Goal: Check status: Check status

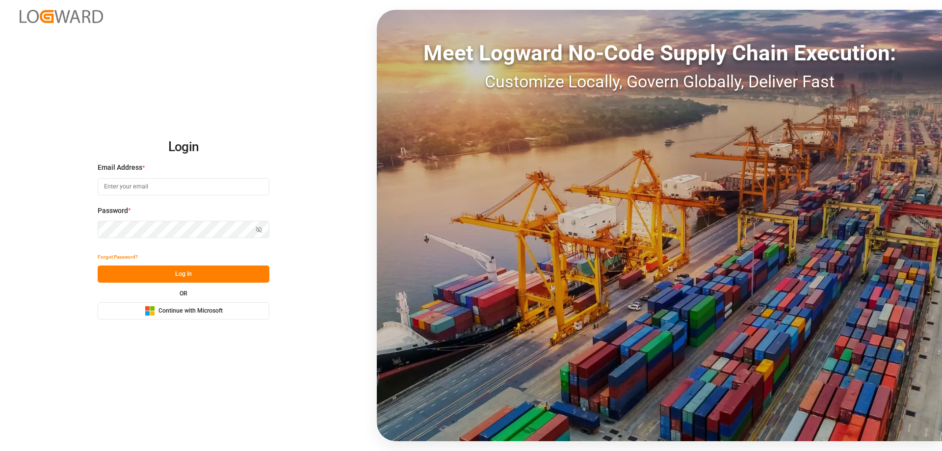
type input "mara-lynn.tan@leschaco.com"
click at [161, 269] on button "Log In" at bounding box center [184, 274] width 172 height 17
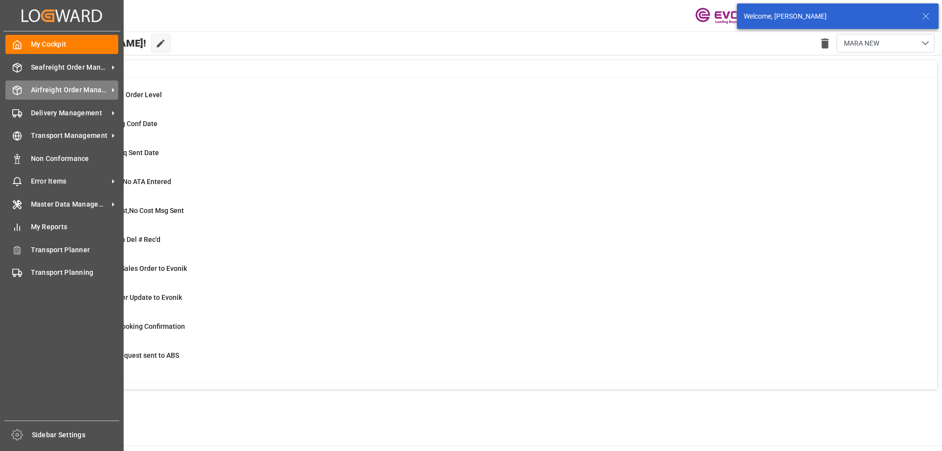
click at [26, 85] on div "Airfreight Order Management Airfreight Order Management" at bounding box center [61, 89] width 113 height 19
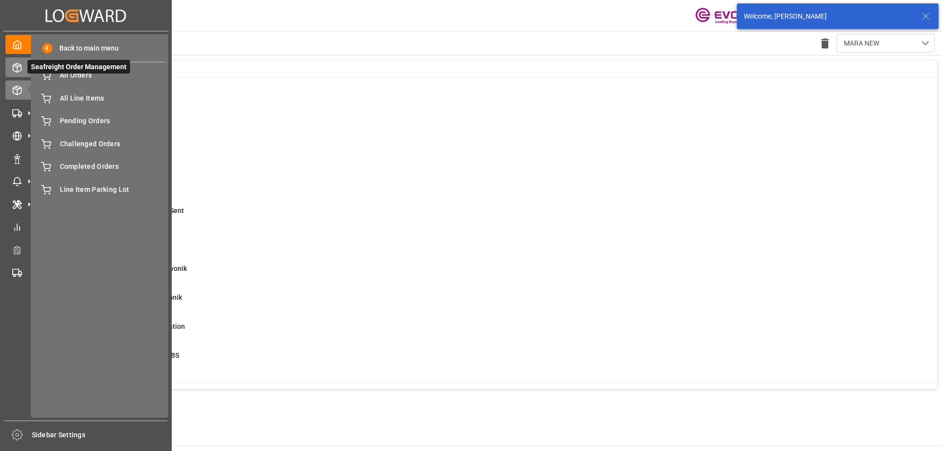
click at [22, 66] on div "Seafreight Order Management Seafreight Order Management" at bounding box center [85, 66] width 161 height 19
click at [53, 77] on div "All Orders All Orders" at bounding box center [99, 75] width 131 height 19
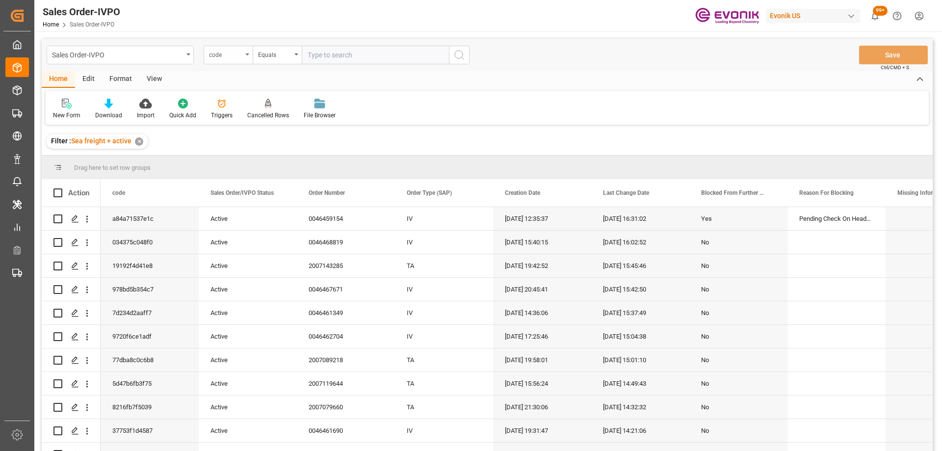
click at [234, 53] on div "code" at bounding box center [225, 53] width 33 height 11
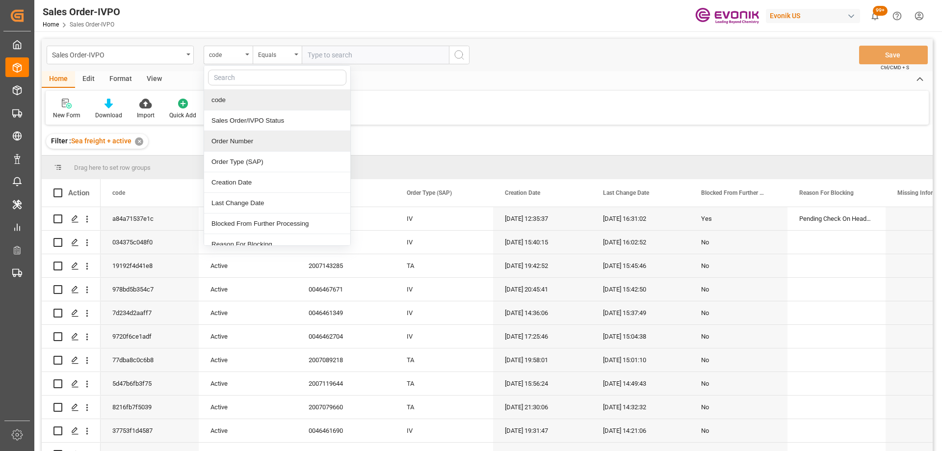
click at [248, 140] on div "Order Number" at bounding box center [277, 141] width 146 height 21
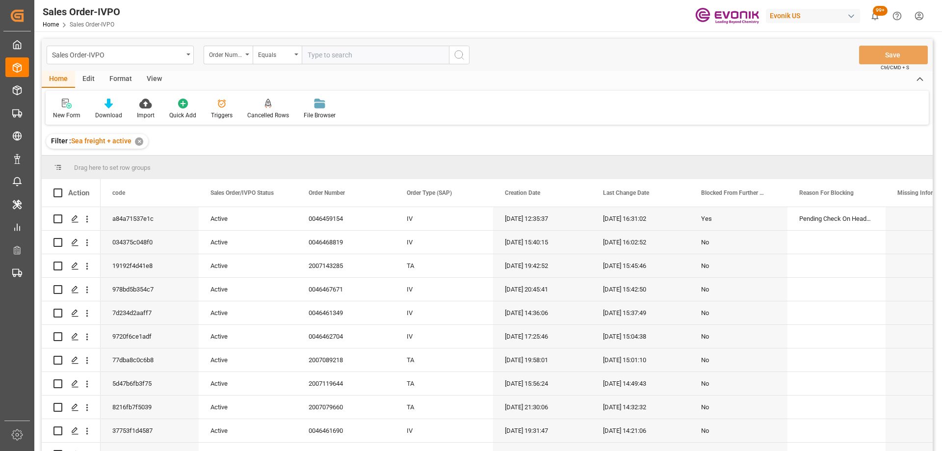
click at [328, 57] on input "text" at bounding box center [375, 55] width 147 height 19
paste input "46464928"
type input "0046464928"
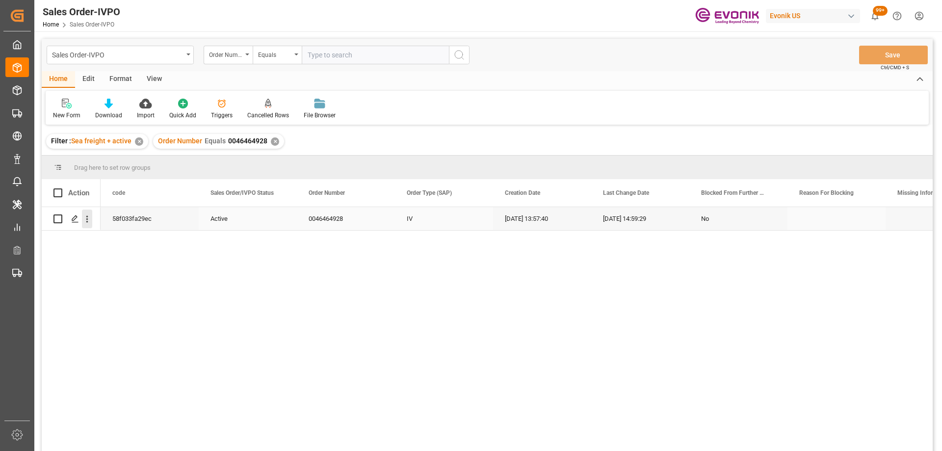
click at [89, 220] on icon "open menu" at bounding box center [87, 219] width 10 height 10
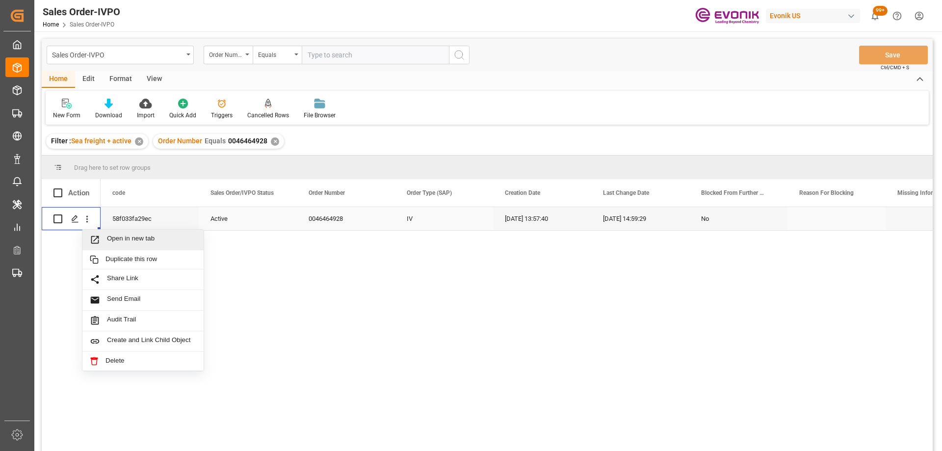
click at [109, 235] on span "Open in new tab" at bounding box center [151, 240] width 89 height 10
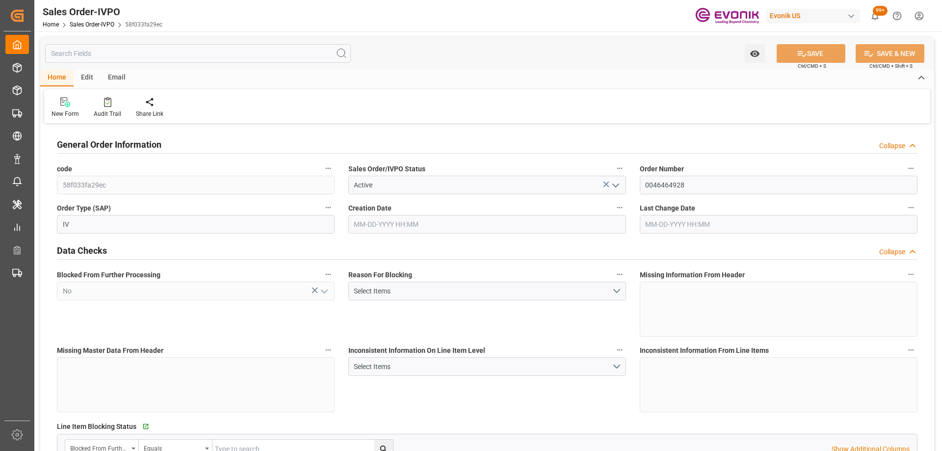
type input "GBSOU"
type input "+44 (0) 161 2304357Fax No.:"
type input "0"
type input "1"
type input "2"
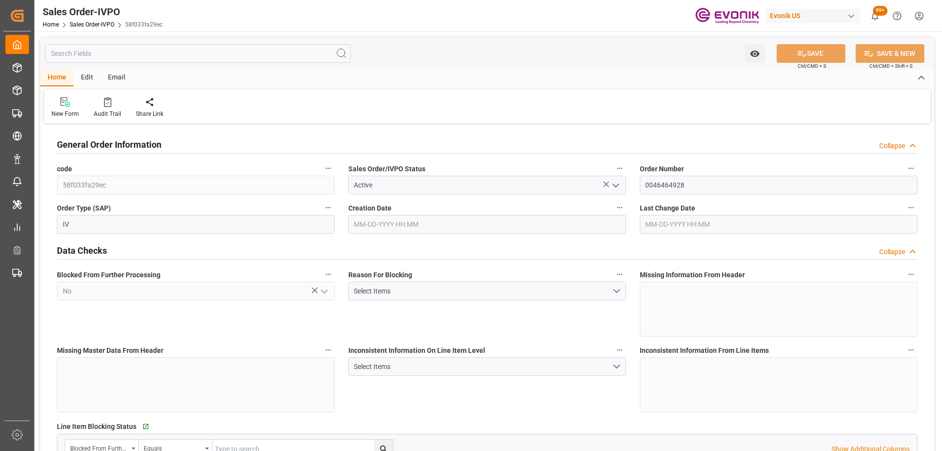
type input "2"
type input "18774"
type input "50.112"
type input "17000"
type input "30"
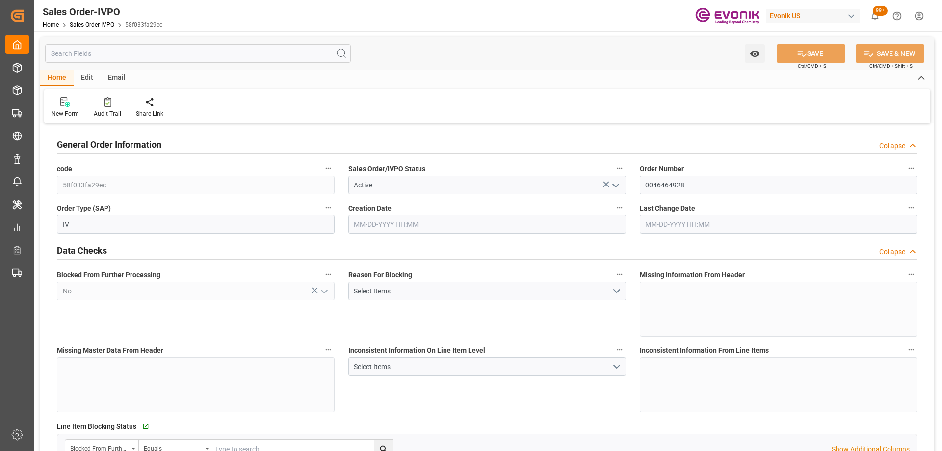
type input "07-22-2025 13:57"
type input "08-18-2025 14:59"
type input "+44 (0) 161 2304357Fax No.:"
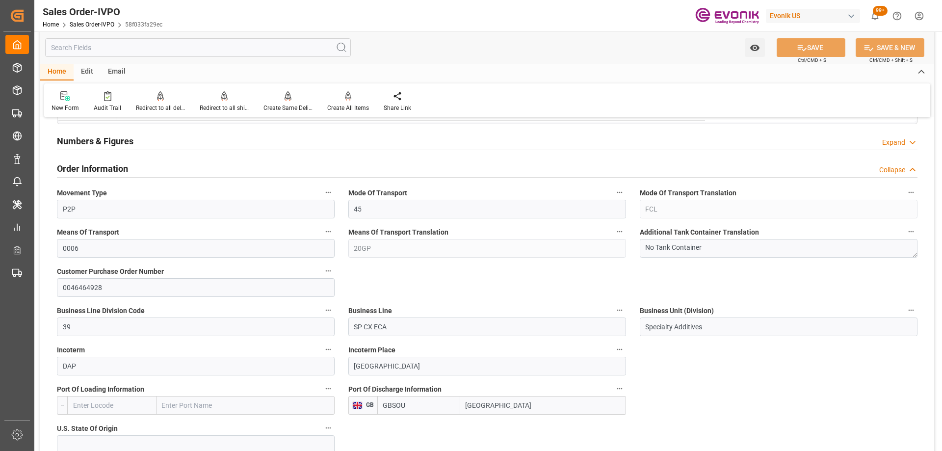
scroll to position [589, 0]
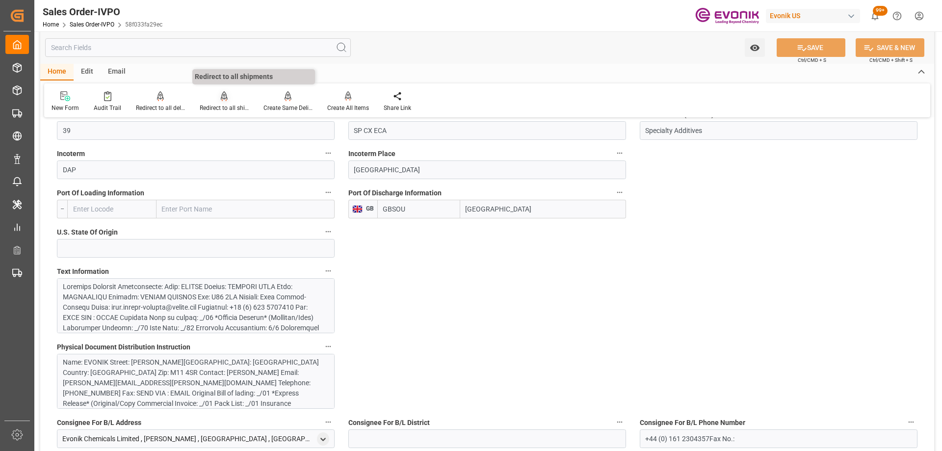
click at [228, 98] on div at bounding box center [224, 96] width 49 height 10
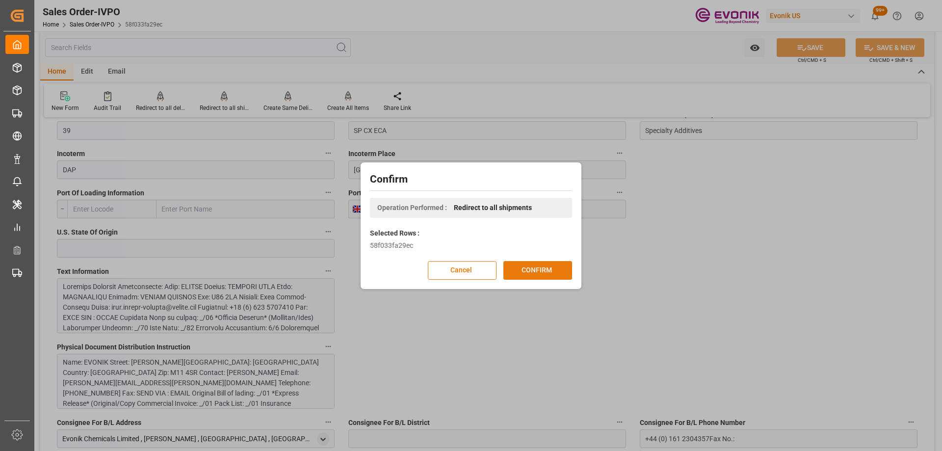
click at [541, 271] on button "CONFIRM" at bounding box center [538, 270] width 69 height 19
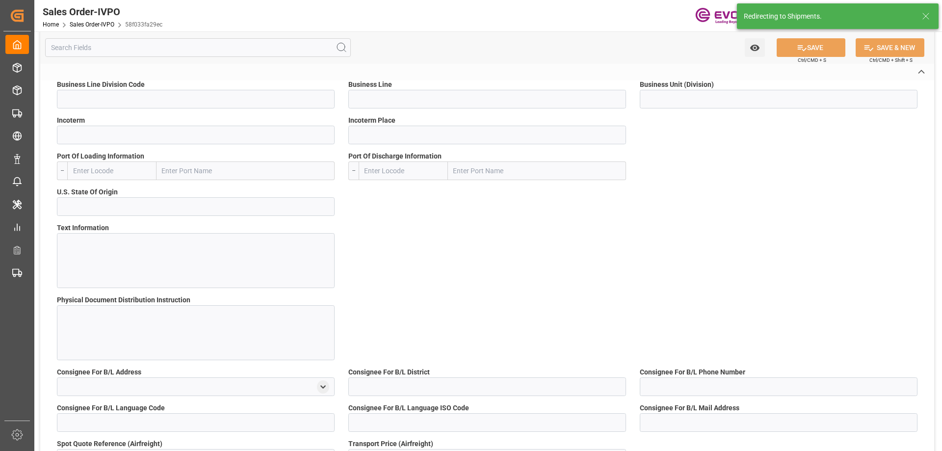
type input "58f033fa29ec"
type input "Active"
type input "0046464928"
type input "IV"
type input "No"
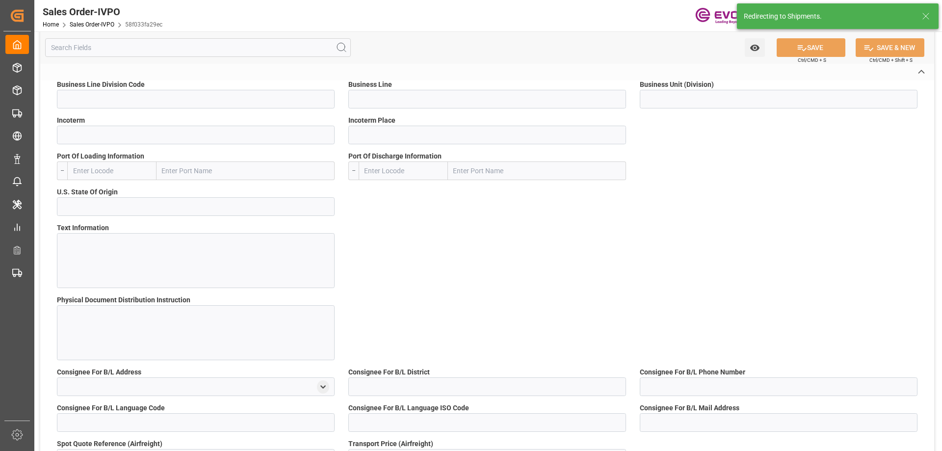
type input "P2P"
type input "45"
type input "FCL"
type input "0006"
type input "20GP"
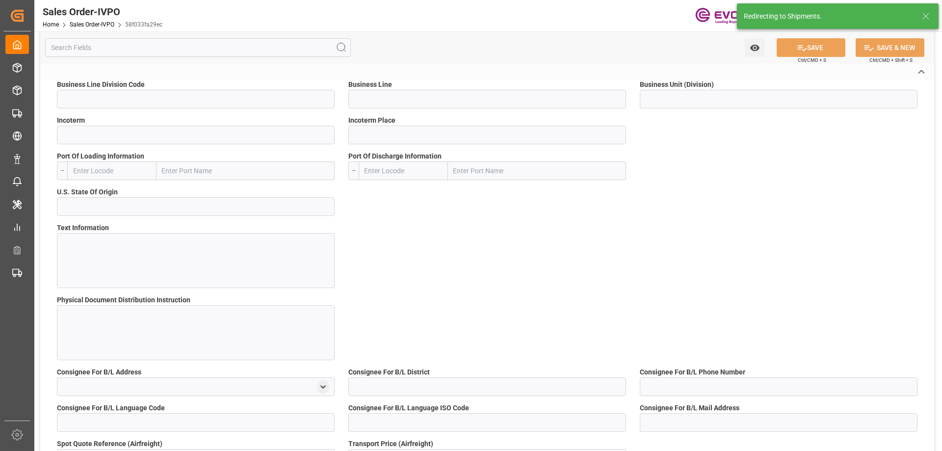
type textarea "No Tank Container"
type input "0046464928"
type input "39"
type input "SP CX ECA"
type input "Specialty Additives"
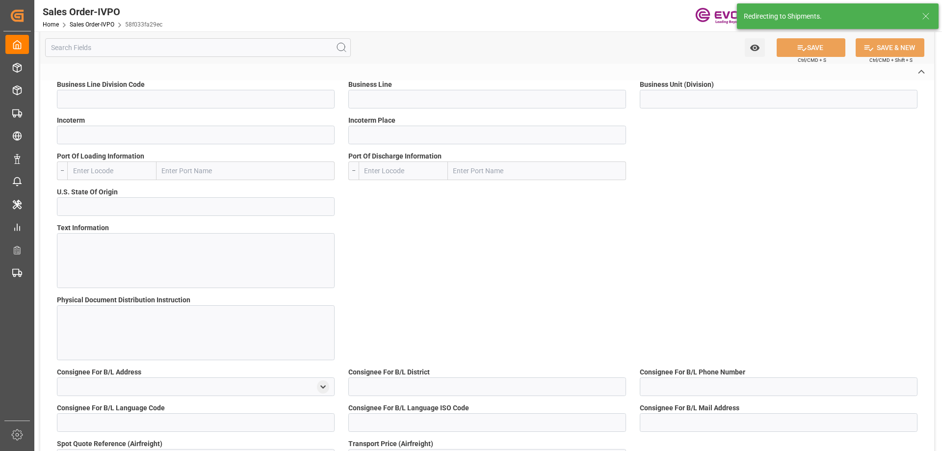
type input "DAP"
type input "[GEOGRAPHIC_DATA]"
type input "+44 (0) 161 2304357Fax No.:"
type input "[PERSON_NAME][EMAIL_ADDRESS][PERSON_NAME][DOMAIN_NAME]"
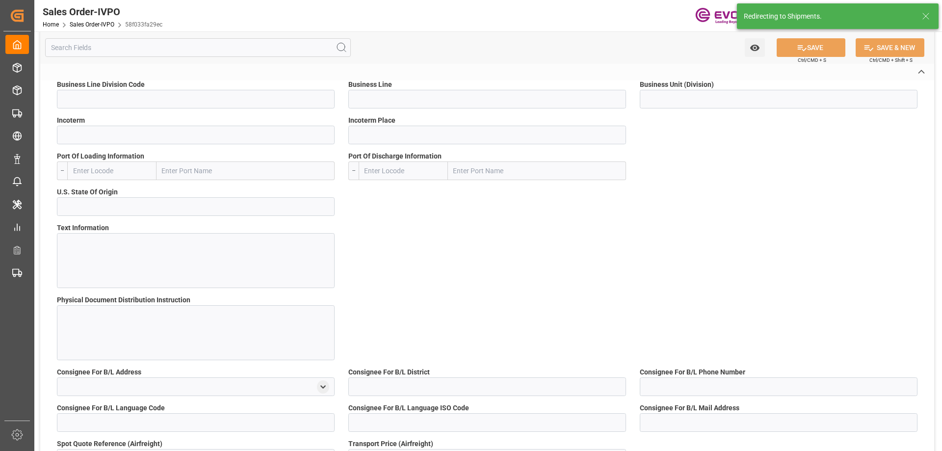
type textarea "Not required"
type textarea "Direct Consumer"
type textarea "Express release B/L"
type input "GB"
type input "Done"
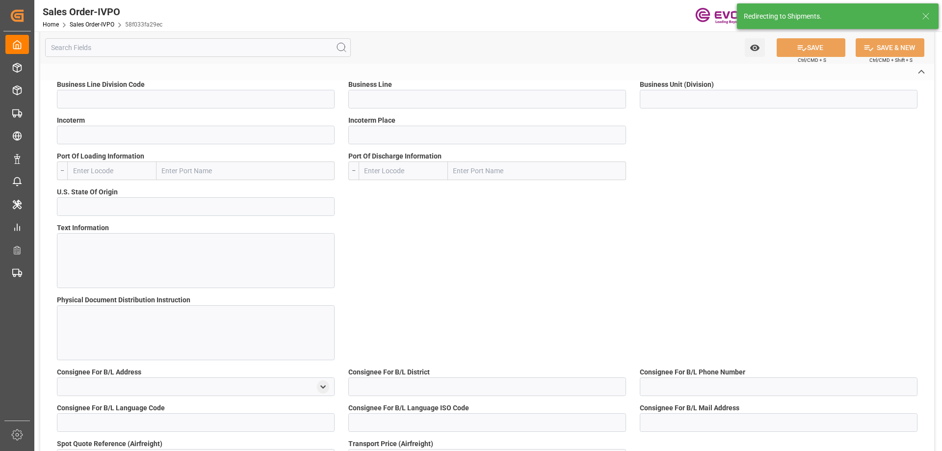
type input "Done"
type input "20GP"
type input "Done"
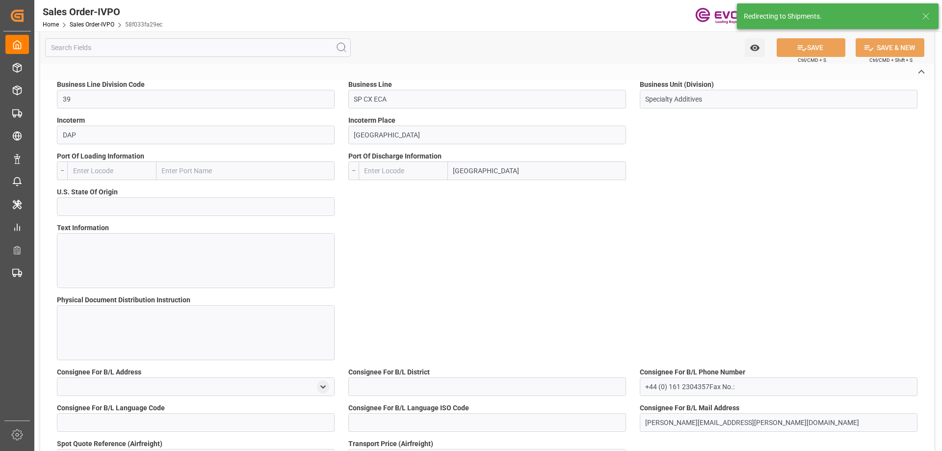
type input "GBSOU"
type input "+44 (0) 161 2304357Fax No.:"
type input "0"
type input "1"
type input "2"
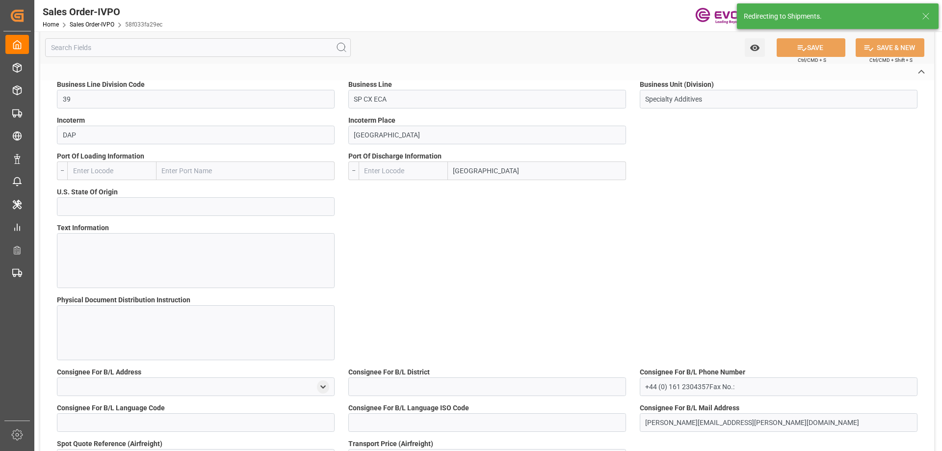
type input "2"
type input "18774"
type input "50.112"
type input "17000"
type input "30"
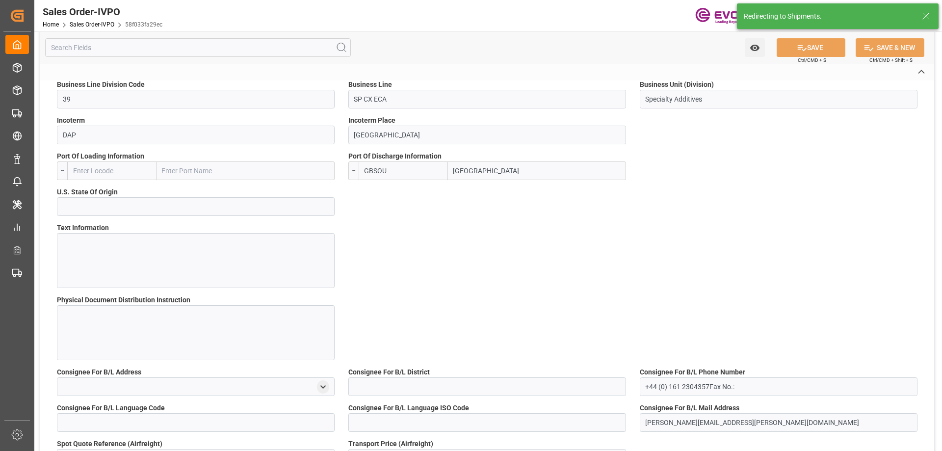
type input "07-22-2025 13:57"
type input "08-18-2025 14:59"
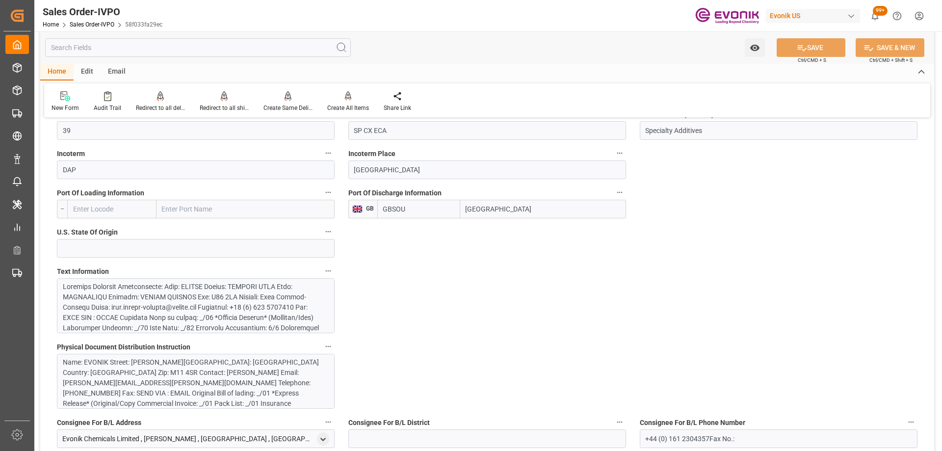
type input "+44 (0) 161 2304357Fax No.:"
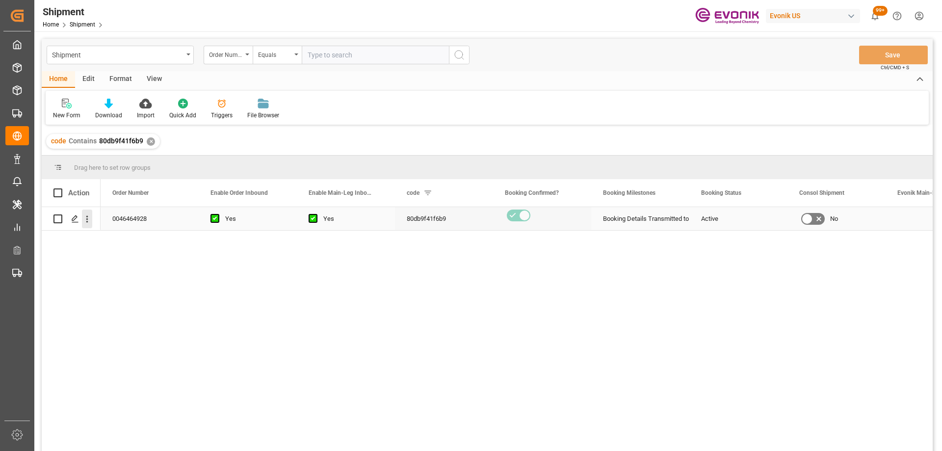
click at [83, 221] on icon "open menu" at bounding box center [87, 219] width 10 height 10
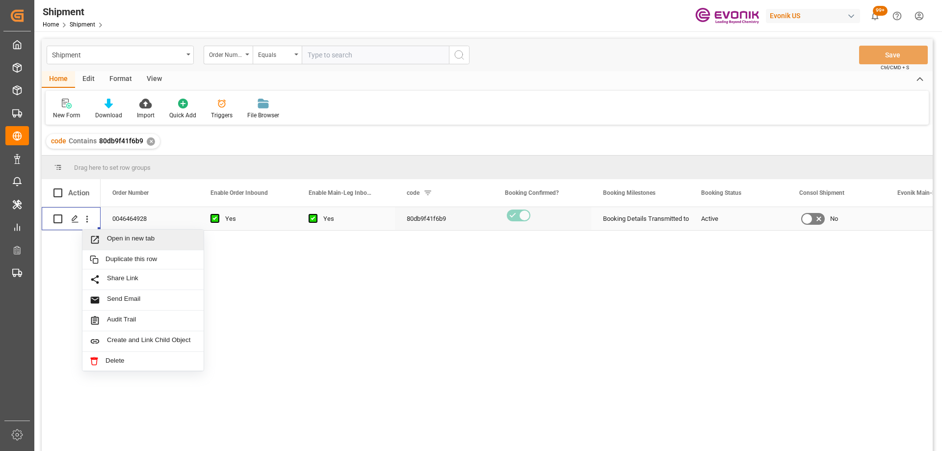
click at [106, 235] on span "Press SPACE to select this row." at bounding box center [98, 240] width 17 height 10
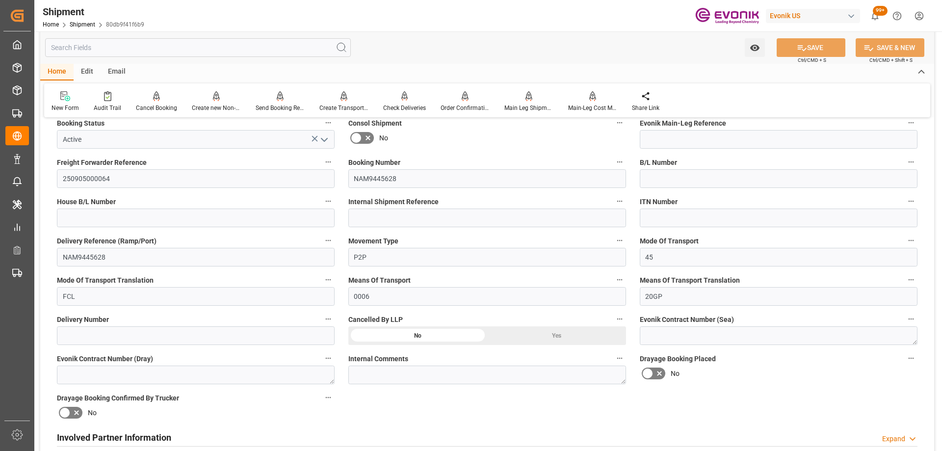
scroll to position [491, 0]
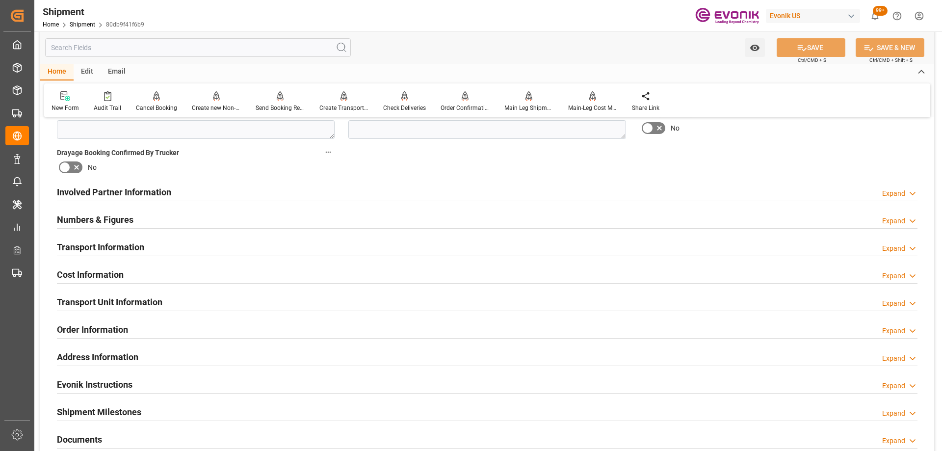
click at [152, 259] on div "Transport Information Expand" at bounding box center [487, 247] width 875 height 27
click at [155, 249] on div "Transport Information Expand" at bounding box center [487, 246] width 861 height 19
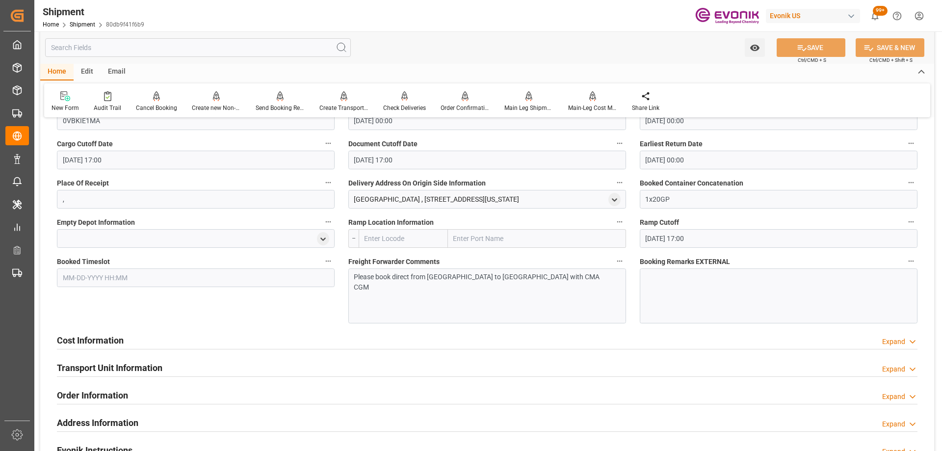
scroll to position [834, 0]
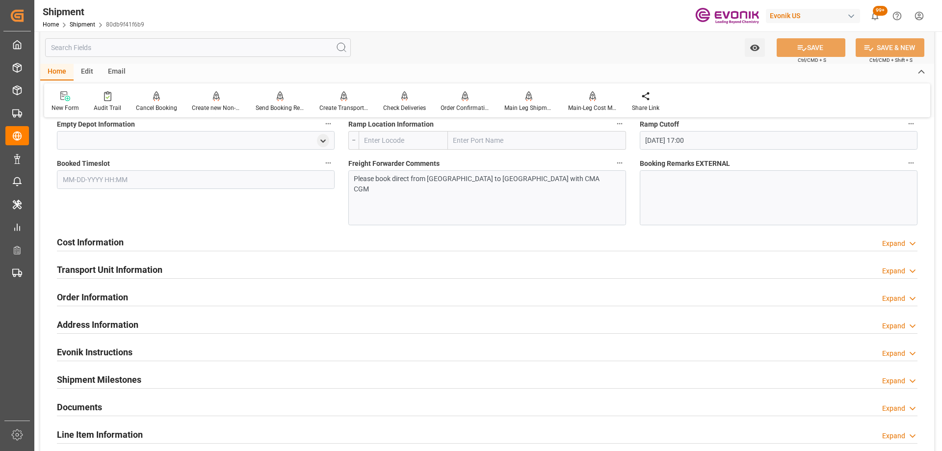
click at [137, 299] on div "Order Information Expand" at bounding box center [487, 296] width 861 height 19
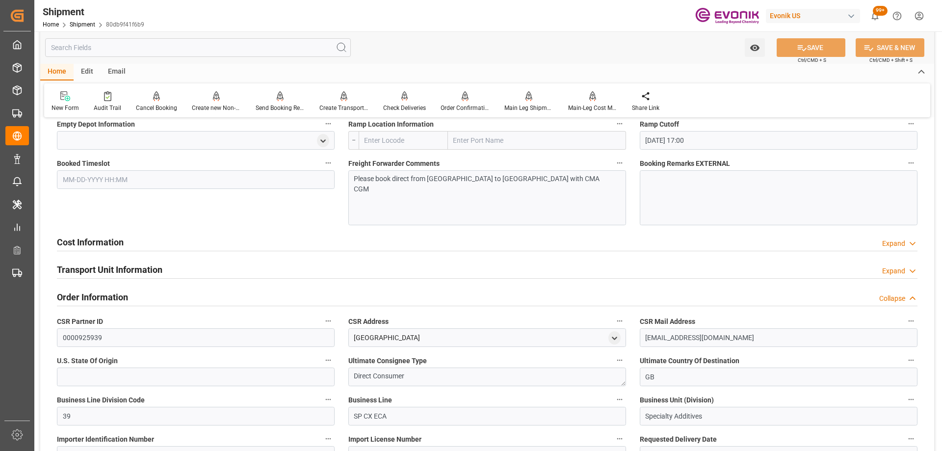
click at [137, 299] on div "Order Information Collapse" at bounding box center [487, 296] width 861 height 19
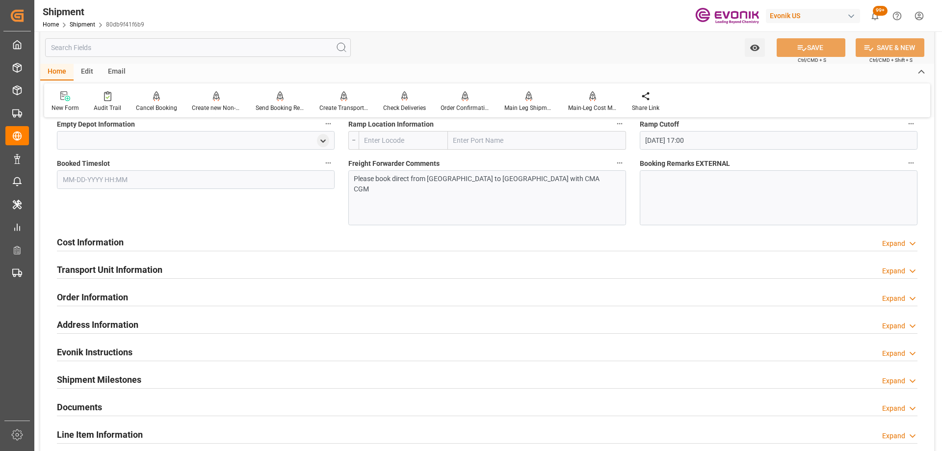
click at [142, 266] on h2 "Transport Unit Information" at bounding box center [110, 269] width 106 height 13
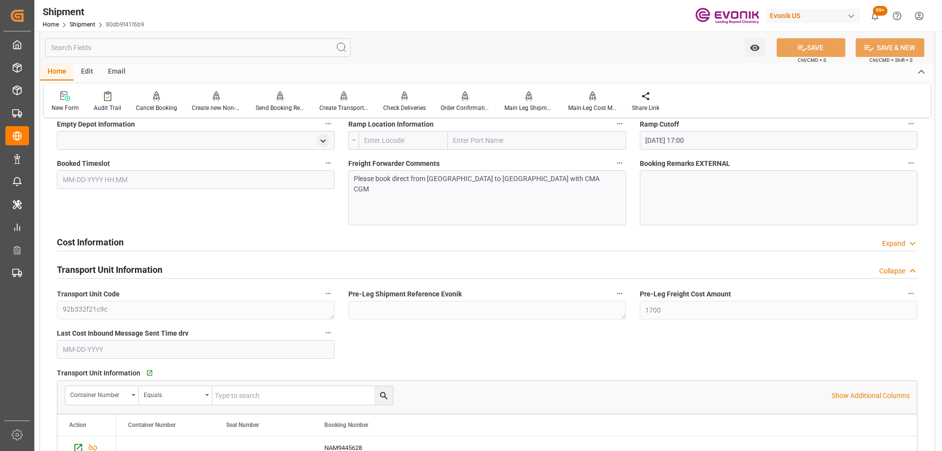
click at [241, 208] on div "Booked Timeslot" at bounding box center [196, 191] width 292 height 76
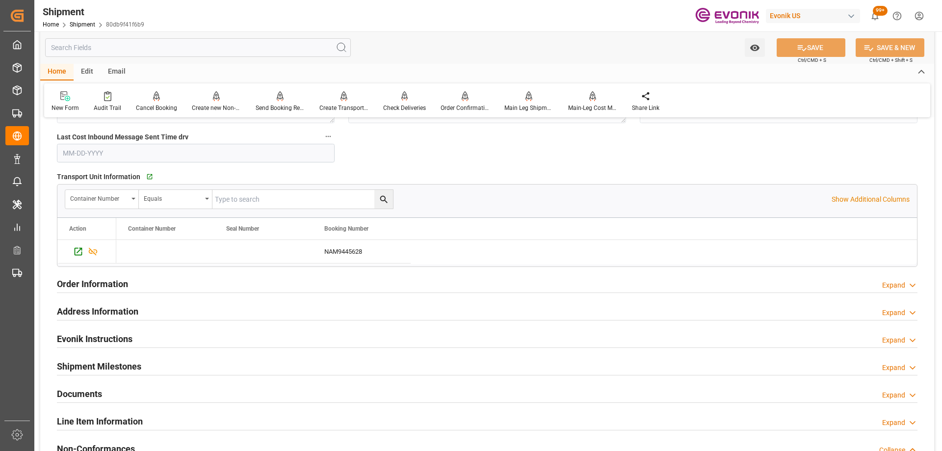
scroll to position [1178, 0]
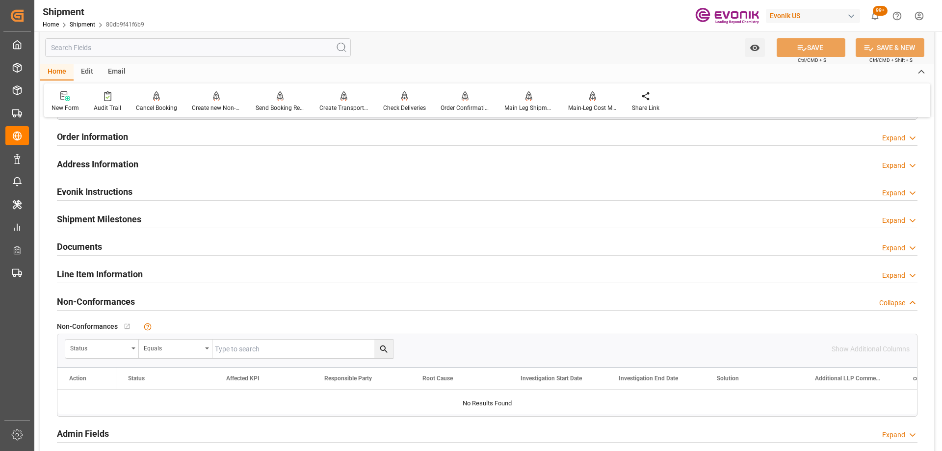
click at [116, 271] on h2 "Line Item Information" at bounding box center [100, 273] width 86 height 13
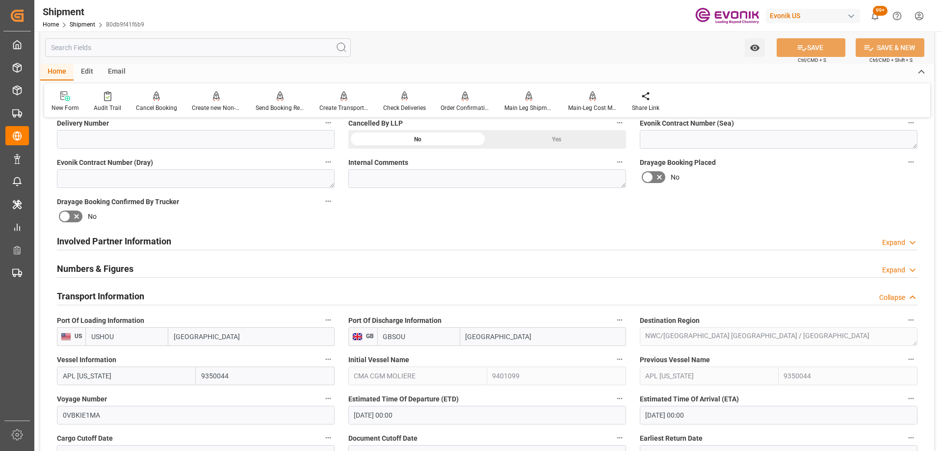
scroll to position [589, 0]
